Goal: Information Seeking & Learning: Learn about a topic

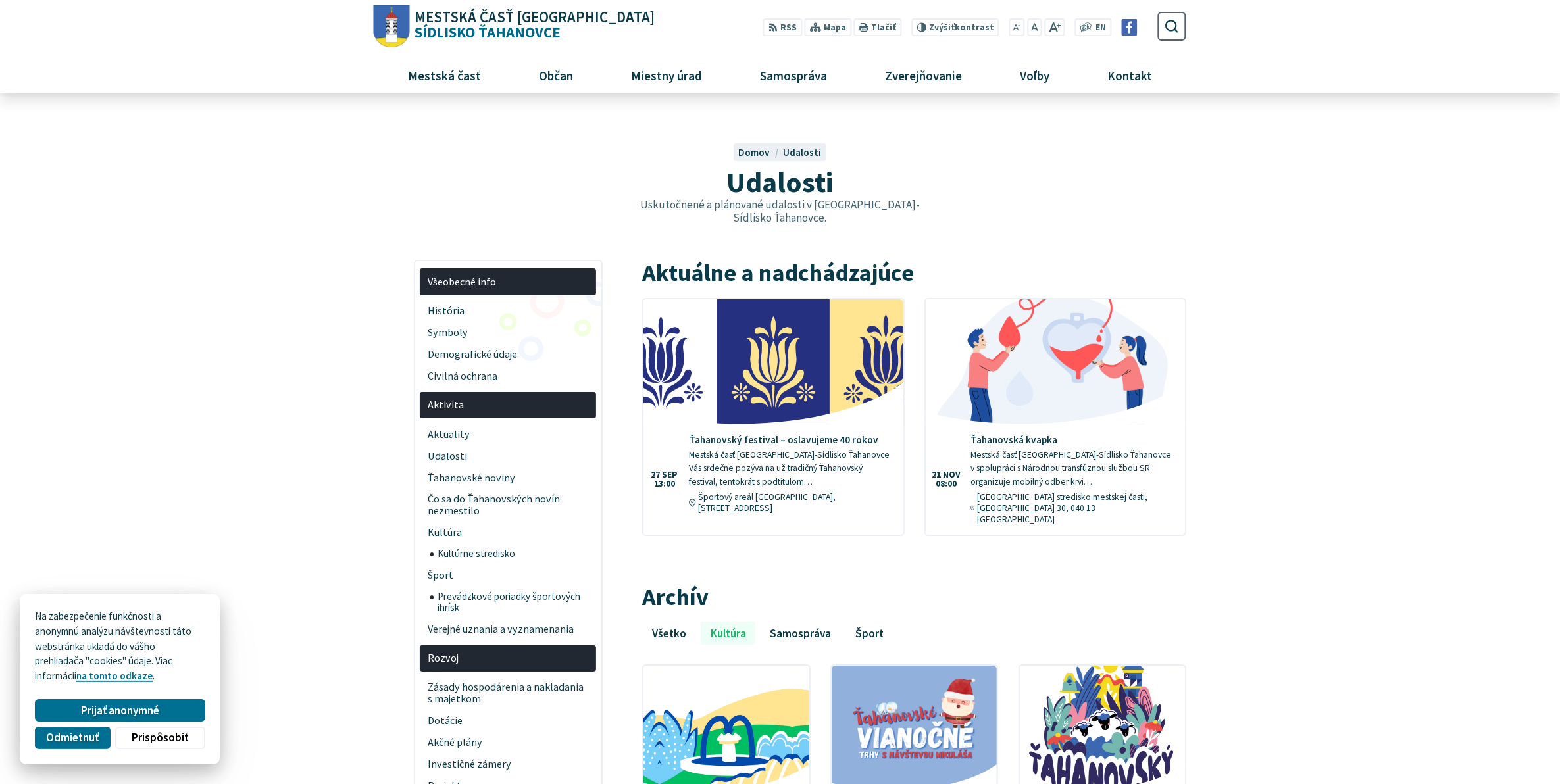
click at [808, 260] on h2 "Aktuálne a nadchádzajúce" at bounding box center [914, 273] width 544 height 26
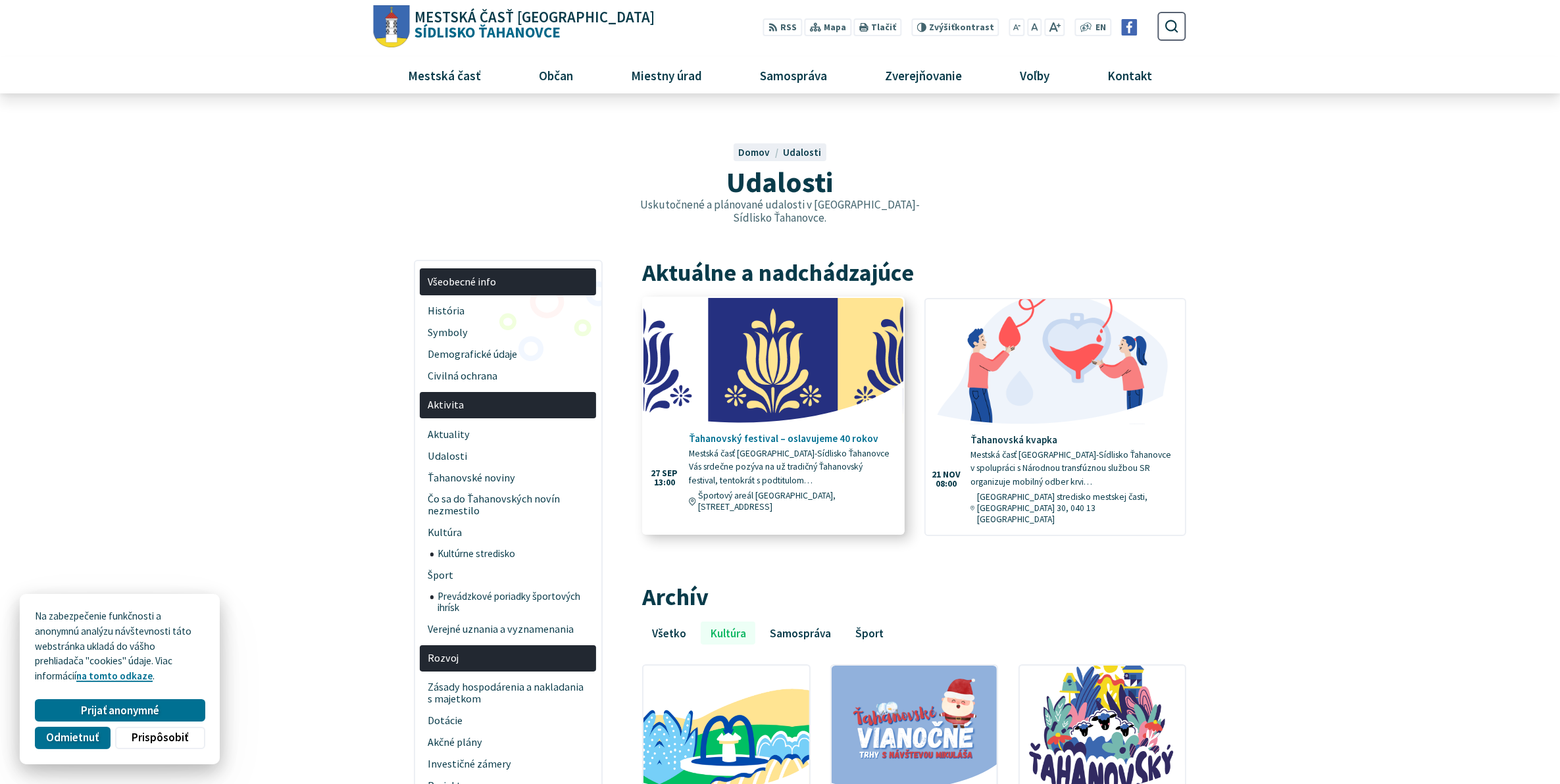
click at [811, 331] on img at bounding box center [773, 360] width 298 height 143
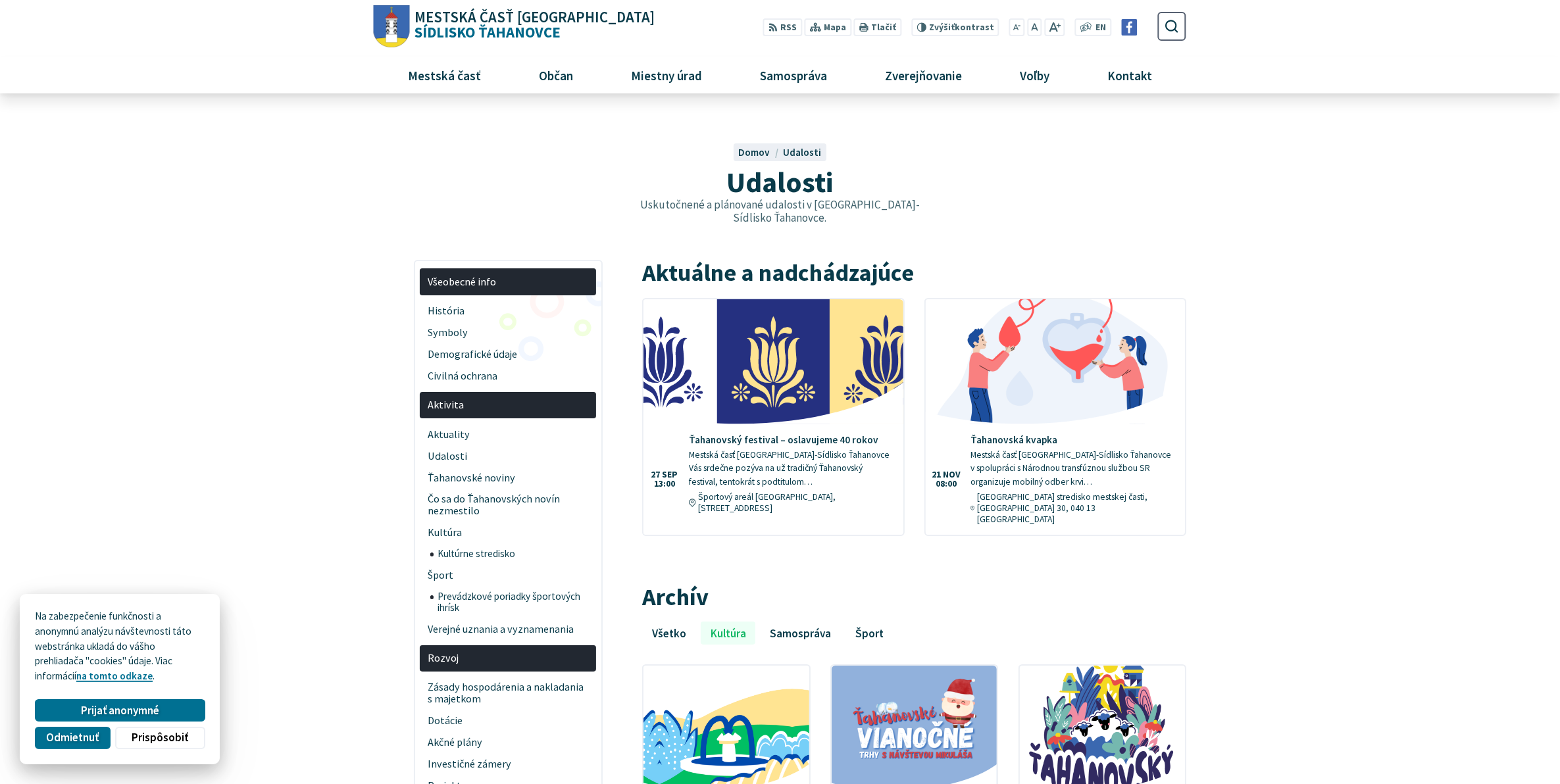
click at [137, 697] on div "Prijať anonymné Odmietnuť Prispôsobiť" at bounding box center [119, 724] width 175 height 55
click at [109, 711] on span "Prijať anonymné" at bounding box center [120, 709] width 78 height 14
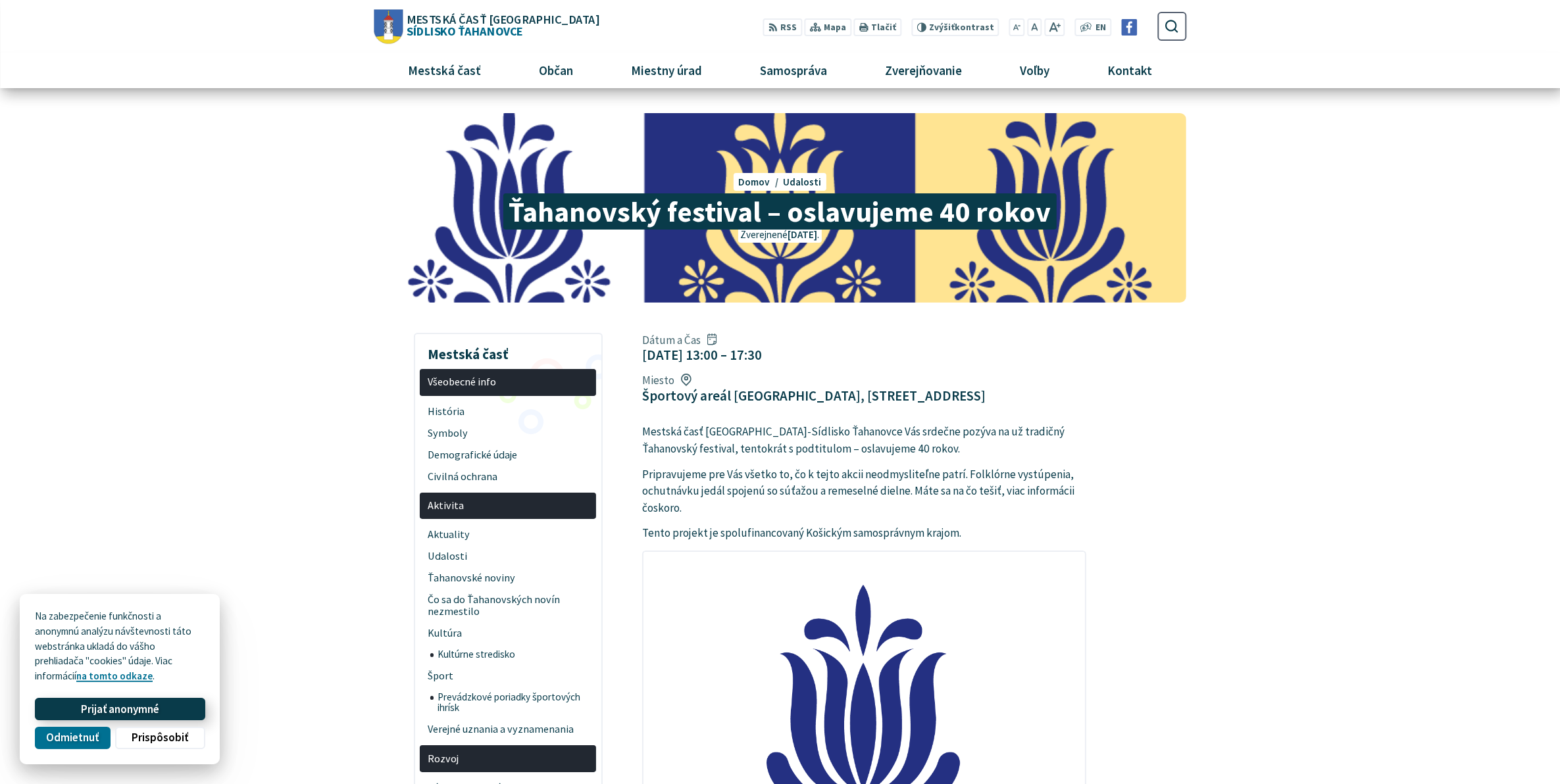
click at [91, 707] on span "Prijať anonymné" at bounding box center [120, 709] width 78 height 14
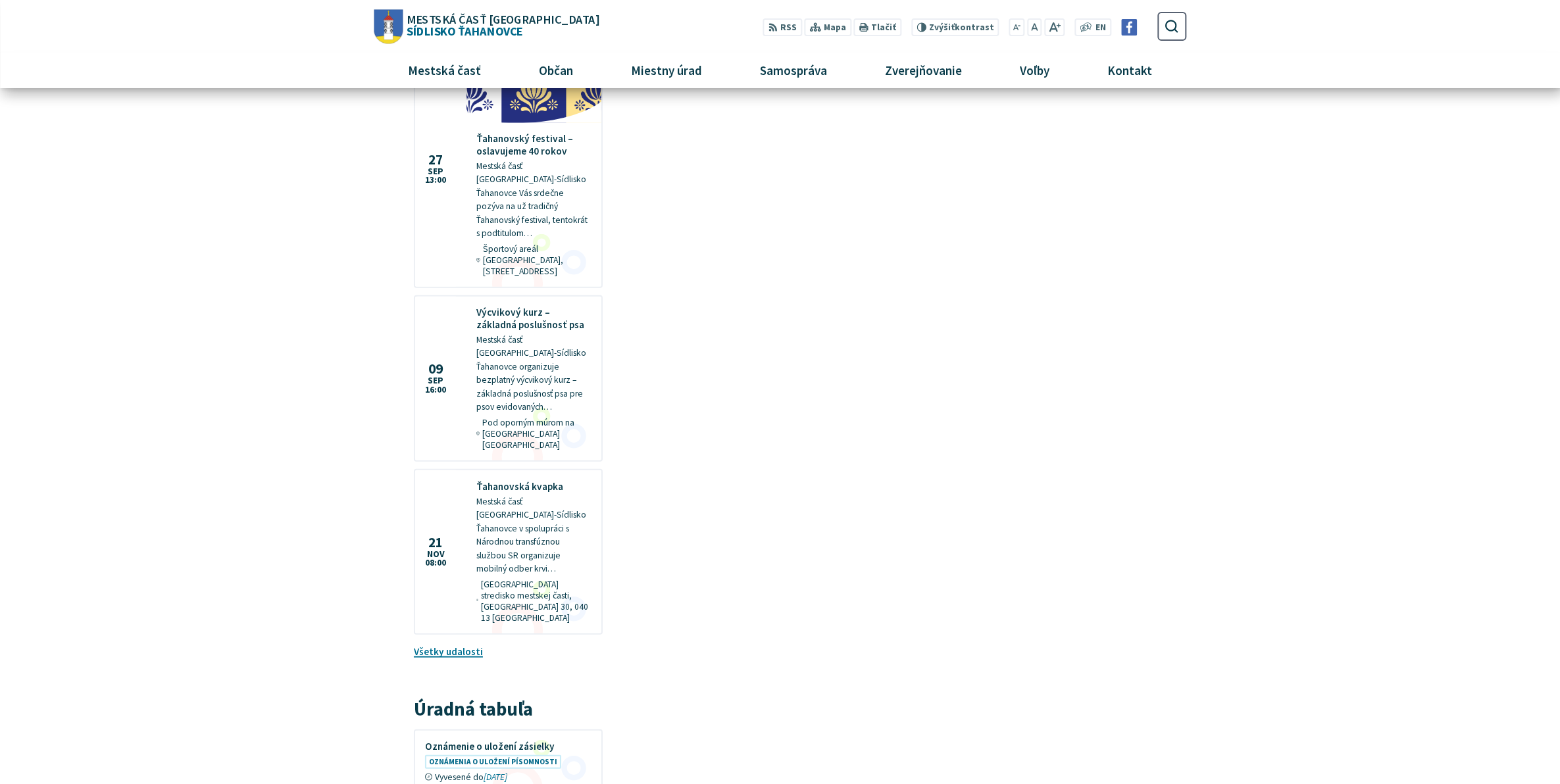
scroll to position [1233, 0]
